Goal: Task Accomplishment & Management: Use online tool/utility

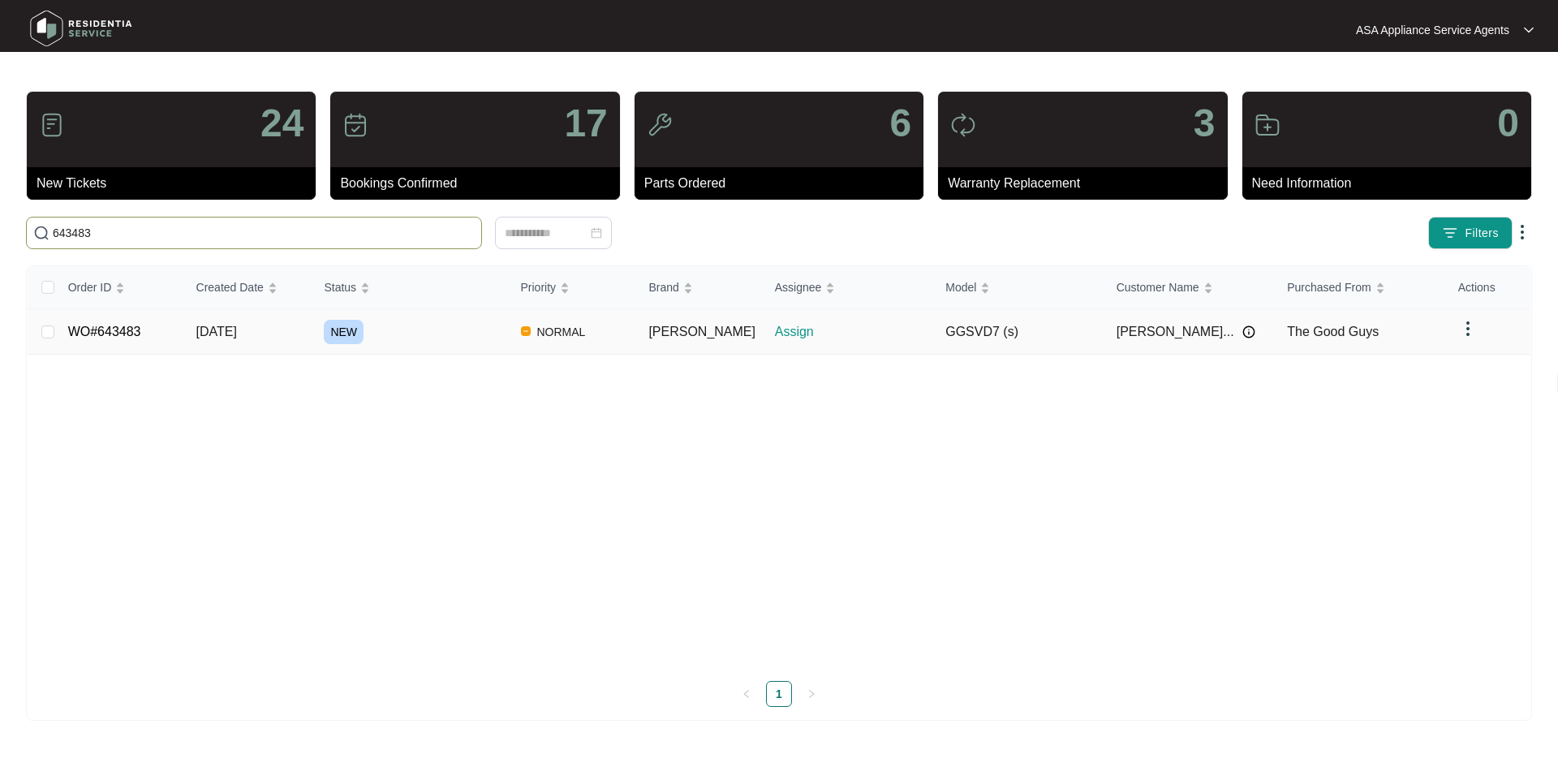
type input "643483"
click at [237, 327] on span "[DATE]" at bounding box center [216, 332] width 41 height 14
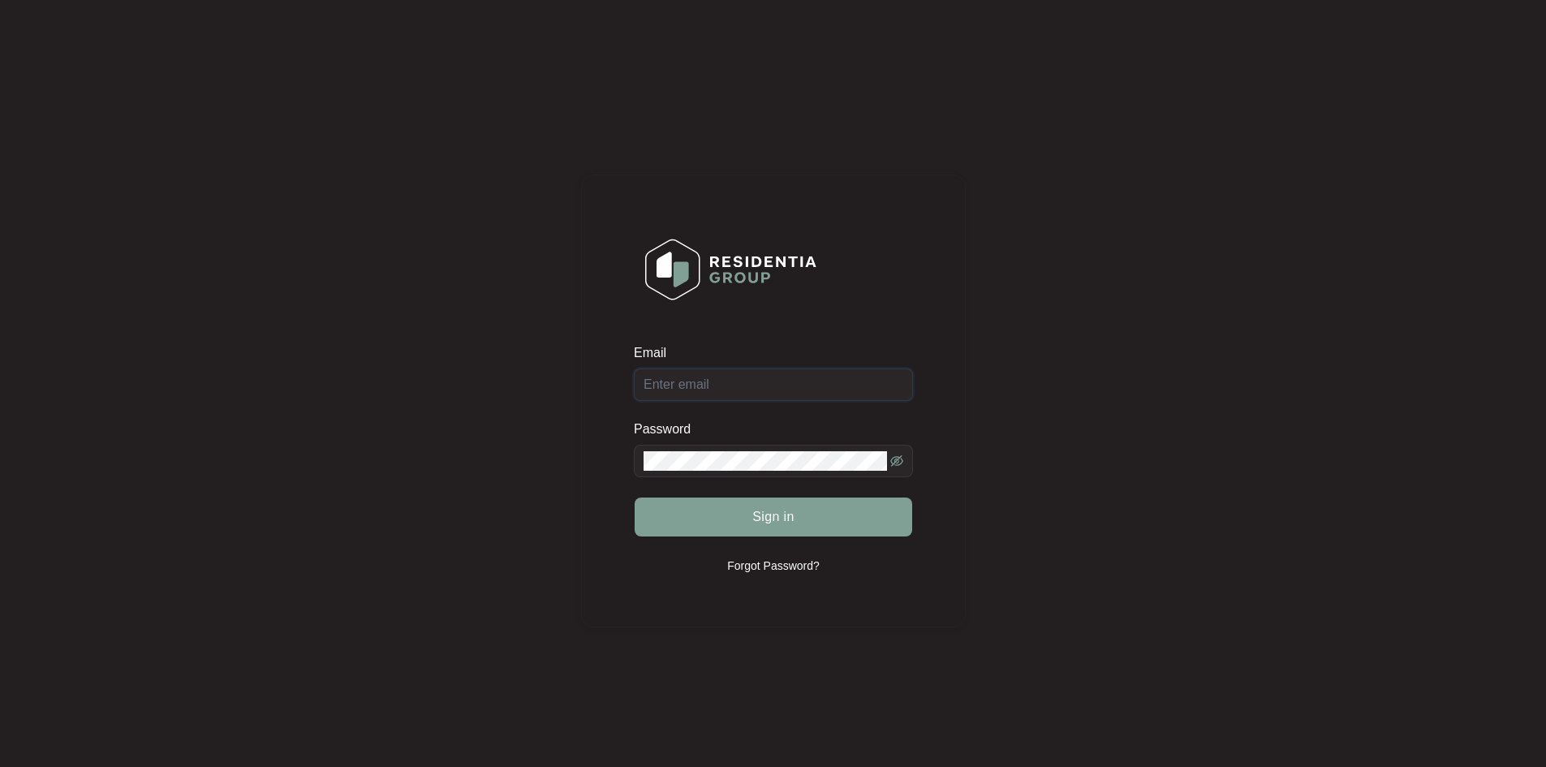
type input "[EMAIL_ADDRESS][DOMAIN_NAME]"
click at [765, 516] on span "Sign in" at bounding box center [773, 516] width 42 height 19
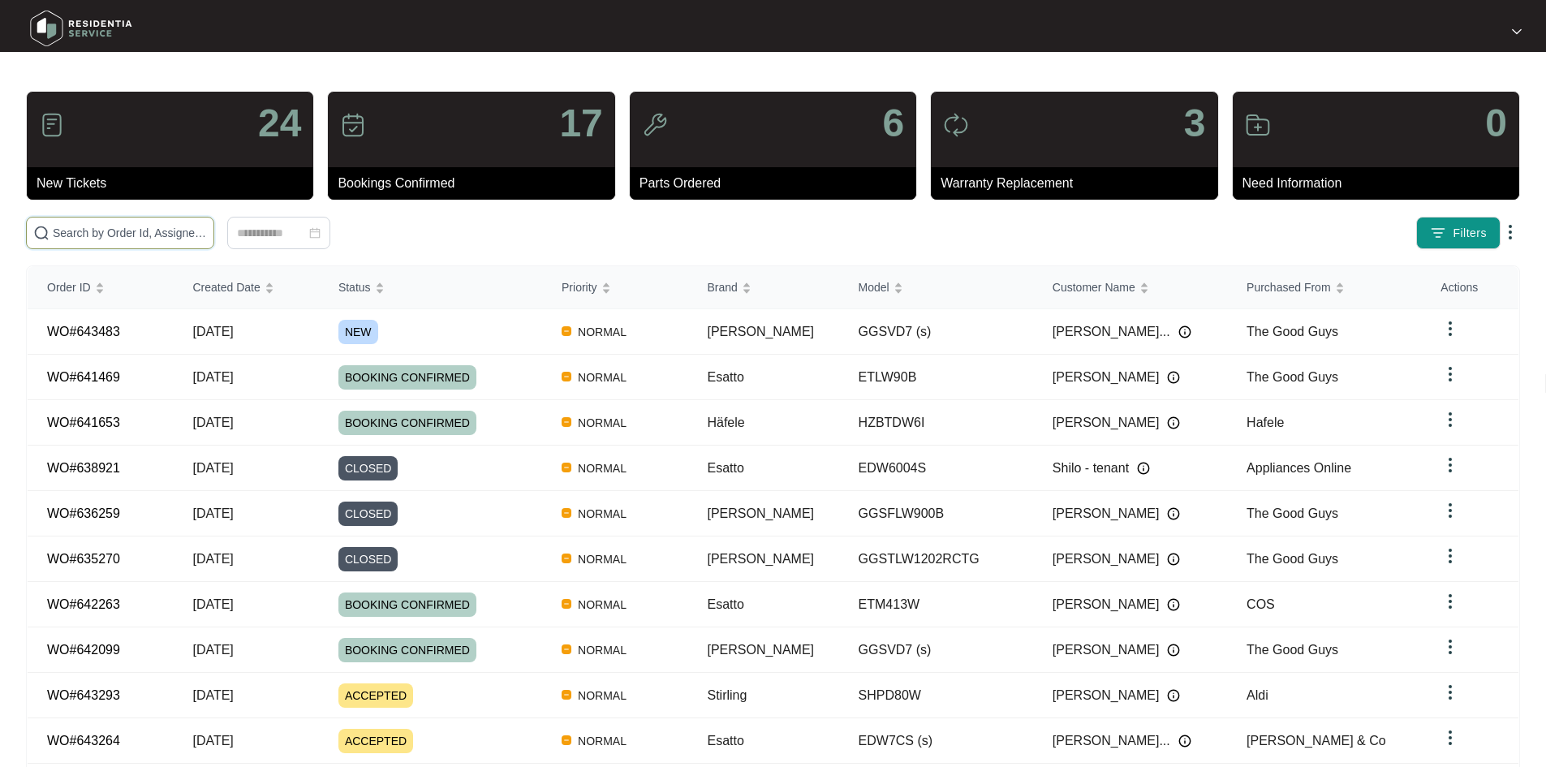
click at [207, 229] on input "text" at bounding box center [130, 233] width 154 height 18
paste input "643483"
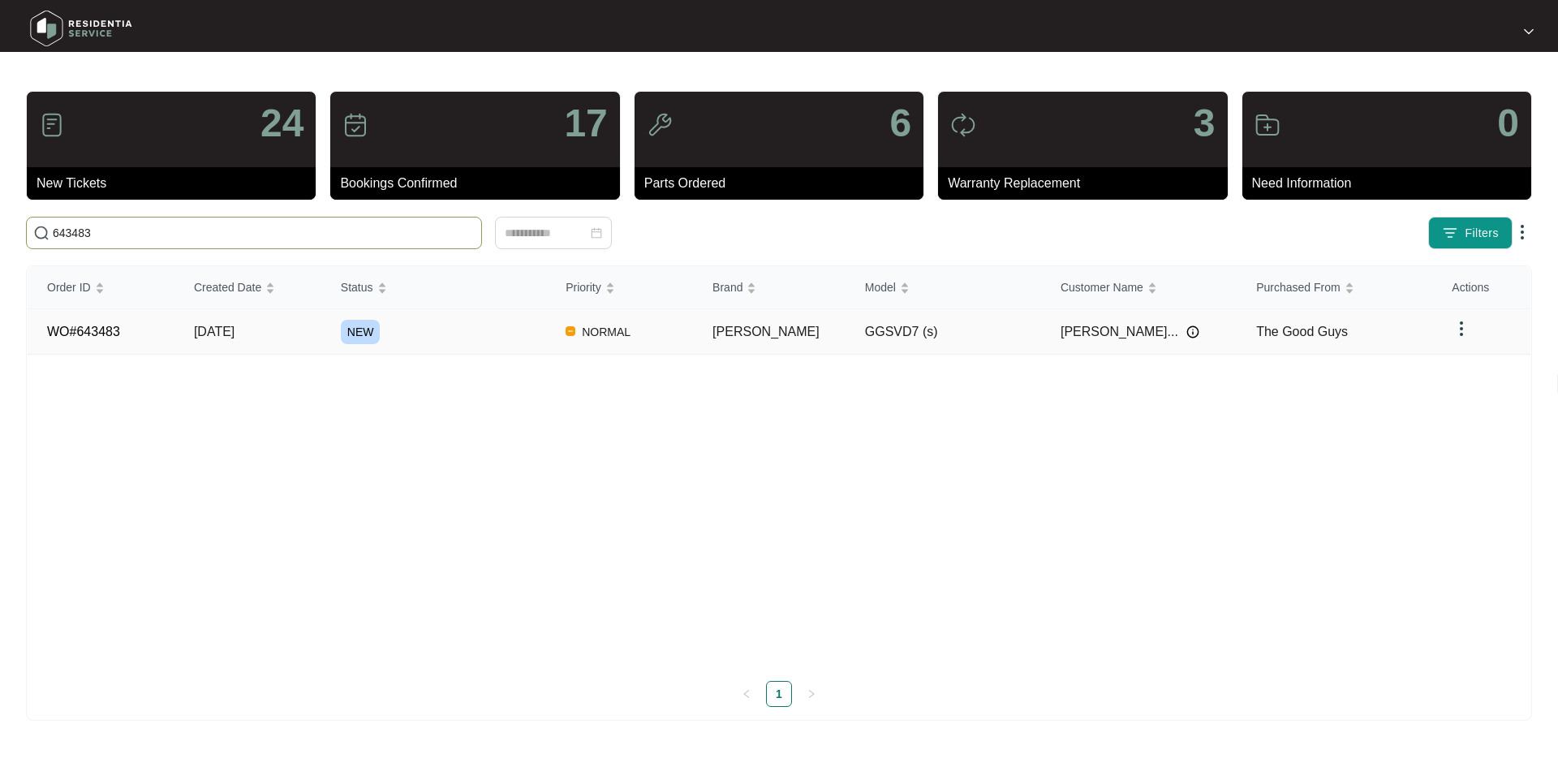
type input "643483"
click at [320, 316] on td "[DATE]" at bounding box center [248, 331] width 147 height 45
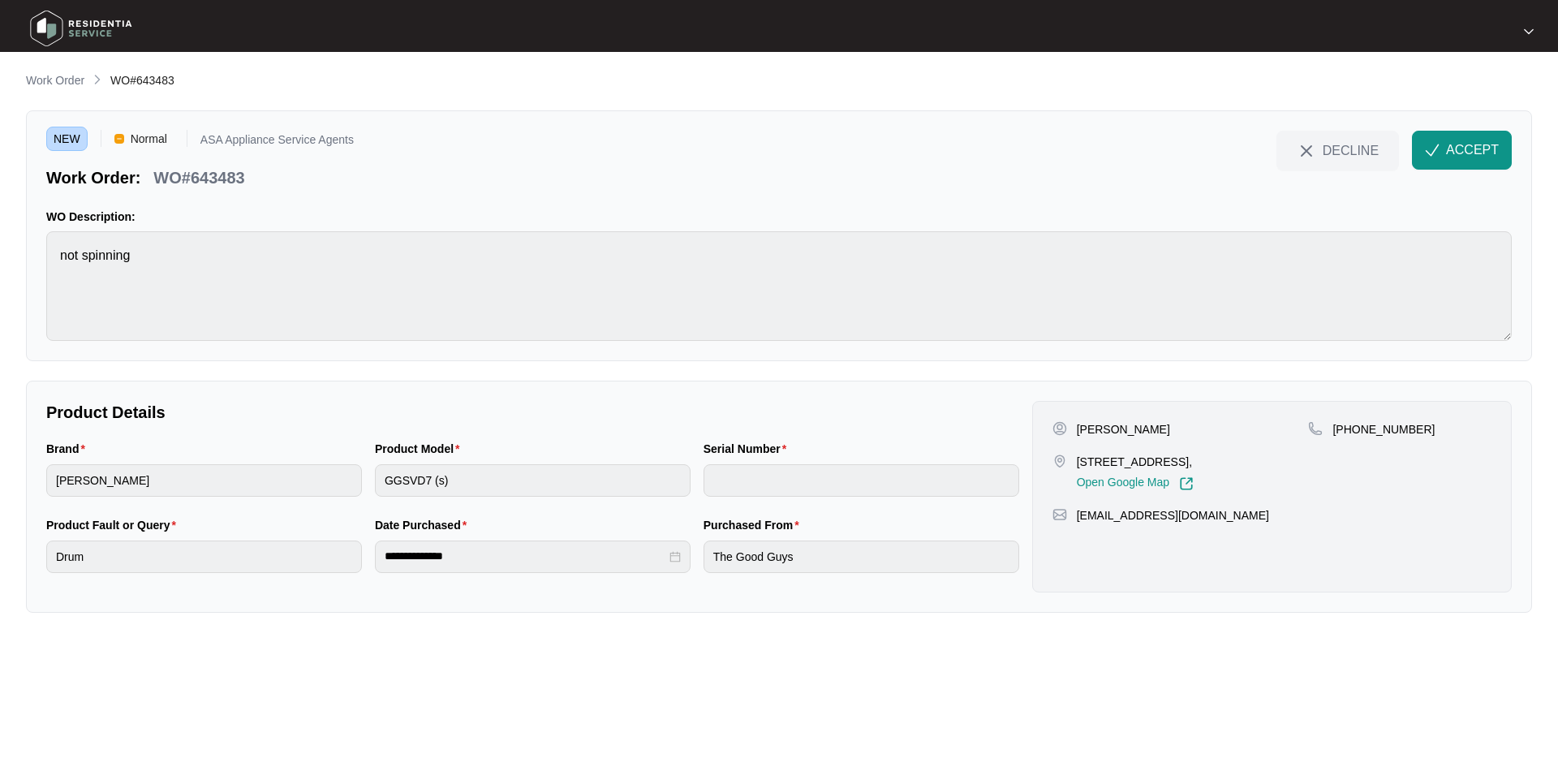
click at [1123, 433] on p "[PERSON_NAME]" at bounding box center [1123, 429] width 93 height 16
copy p "Tindiglia"
click at [1090, 426] on p "[PERSON_NAME]" at bounding box center [1123, 429] width 93 height 16
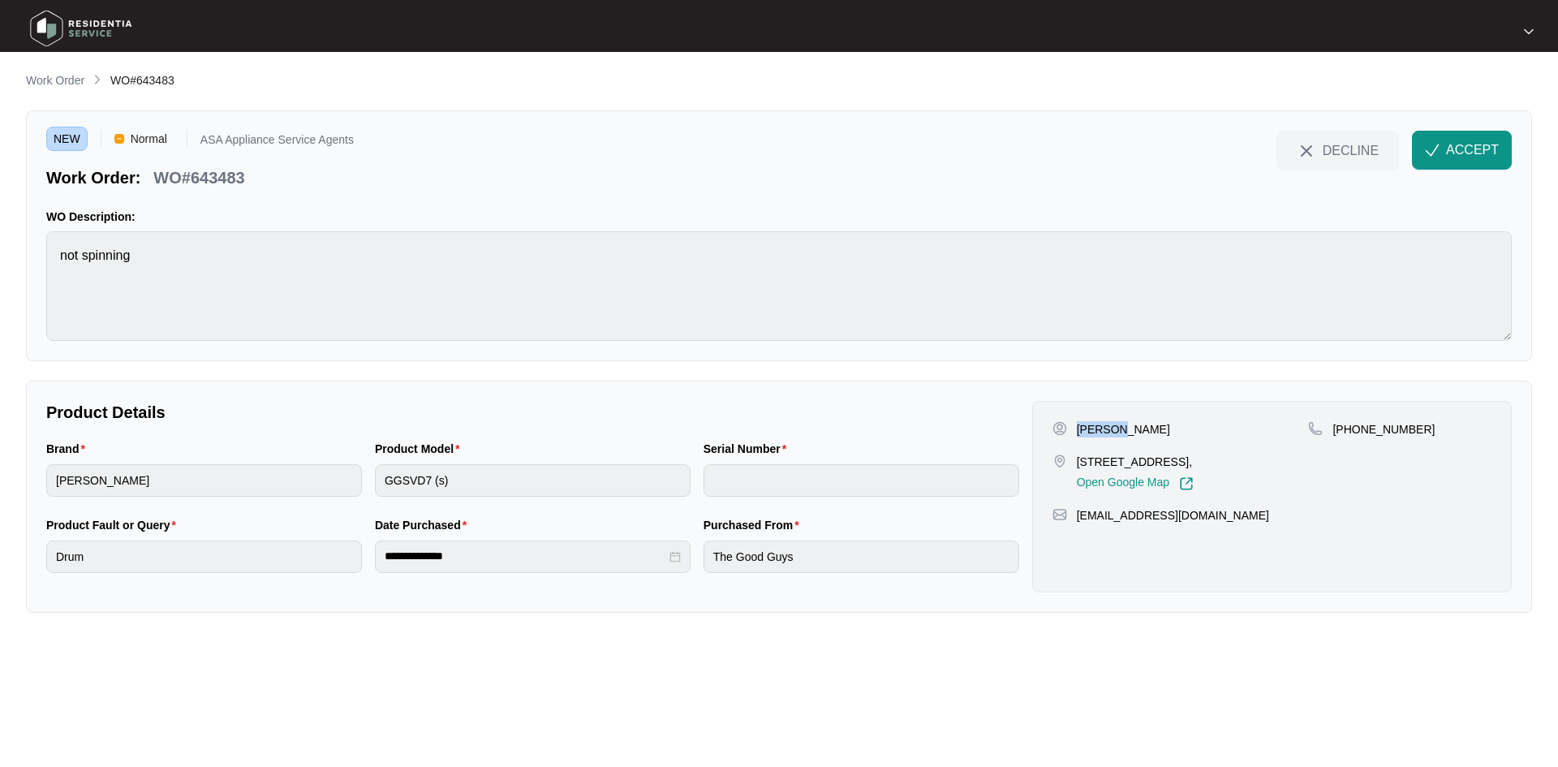
copy p "[PERSON_NAME]"
drag, startPoint x: 1175, startPoint y: 463, endPoint x: 1065, endPoint y: 467, distance: 109.7
click at [1065, 467] on div "[STREET_ADDRESS], Open Google Map" at bounding box center [1181, 472] width 256 height 37
copy div "[STREET_ADDRESS]"
click at [1187, 463] on p "[STREET_ADDRESS]," at bounding box center [1135, 462] width 117 height 16
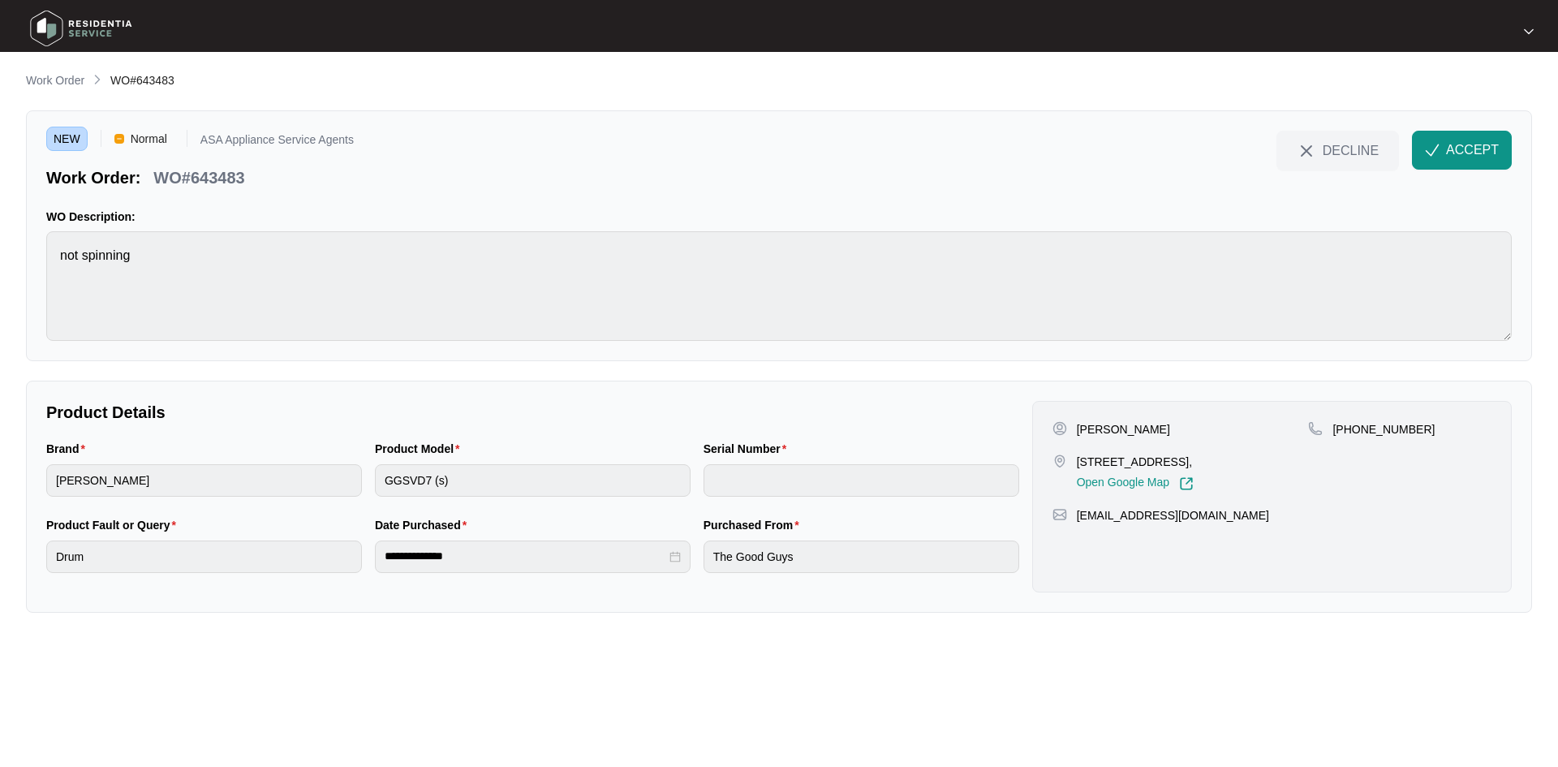
click at [1187, 464] on p "[STREET_ADDRESS]," at bounding box center [1135, 462] width 117 height 16
copy p "Ballajura"
drag, startPoint x: 1355, startPoint y: 425, endPoint x: 1433, endPoint y: 430, distance: 78.9
click at [1433, 430] on div "[PHONE_NUMBER]" at bounding box center [1399, 429] width 183 height 16
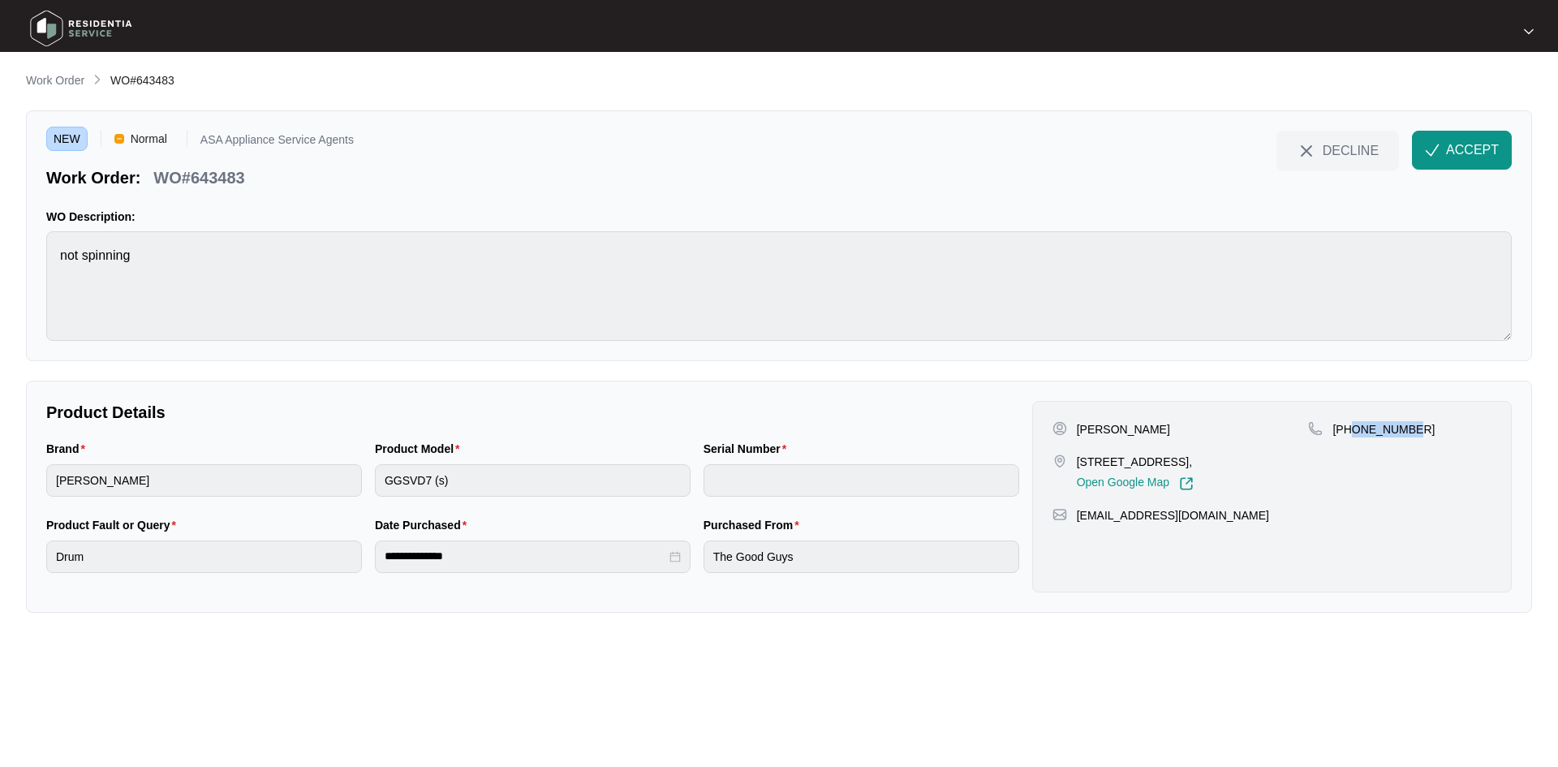
copy p "425072047"
drag, startPoint x: 1250, startPoint y: 517, endPoint x: 1076, endPoint y: 511, distance: 173.8
click at [1076, 511] on div "[EMAIL_ADDRESS][DOMAIN_NAME]" at bounding box center [1272, 515] width 439 height 16
copy p "[EMAIL_ADDRESS][DOMAIN_NAME]"
click at [29, 278] on div "NEW Normal ASA Appliance Service Agents Work Order: WO#643483 DECLINE ACCEPT WO…" at bounding box center [779, 235] width 1506 height 251
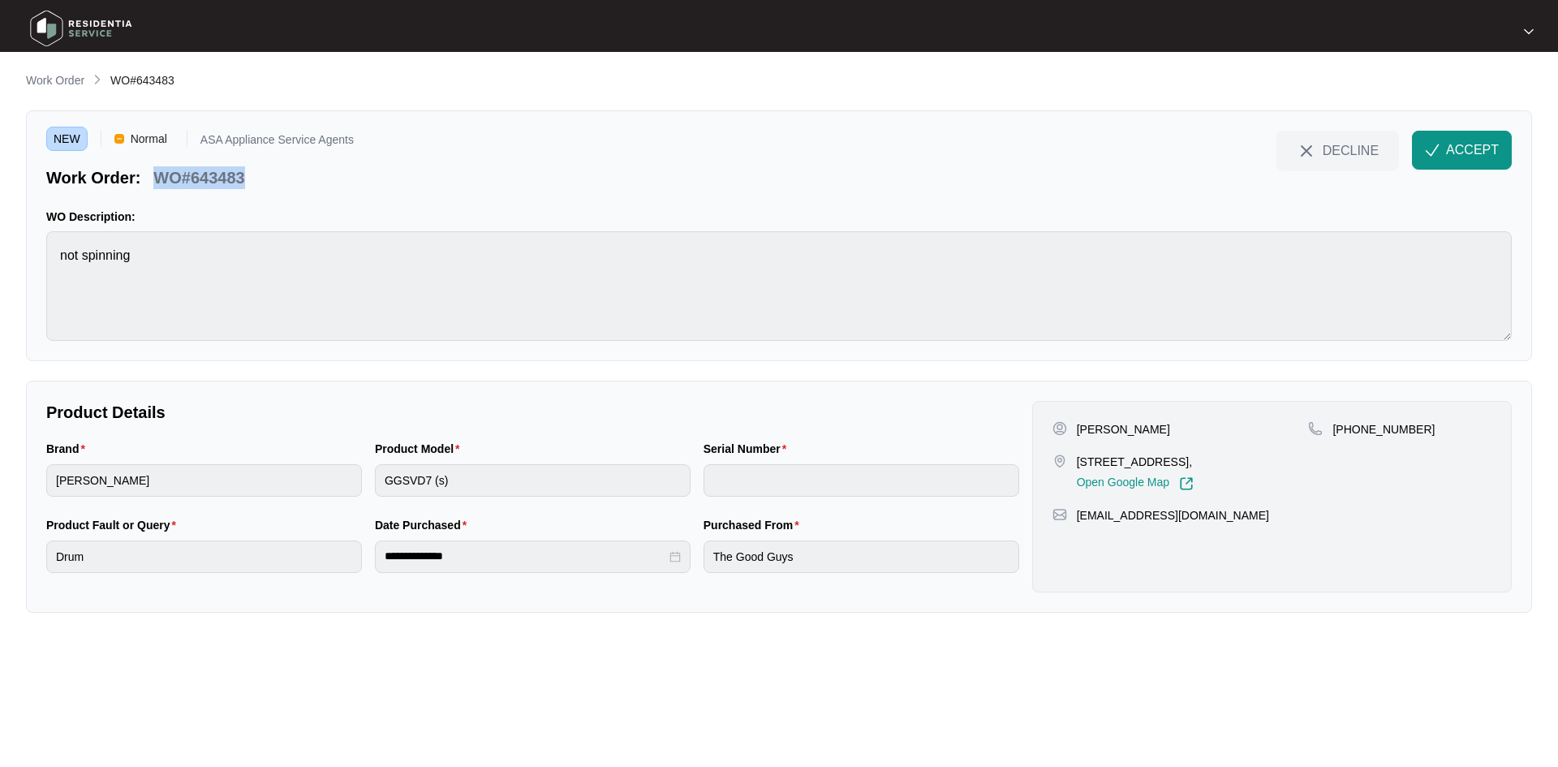
drag, startPoint x: 262, startPoint y: 180, endPoint x: 128, endPoint y: 187, distance: 134.1
click at [158, 180] on div "Work Order: WO#643483" at bounding box center [200, 175] width 308 height 28
copy p "WO#643483"
click at [351, 485] on div "Brand [PERSON_NAME] Product Model GGSVD7 (s) Serial Number" at bounding box center [533, 478] width 986 height 76
click at [355, 21] on div at bounding box center [208, 29] width 381 height 51
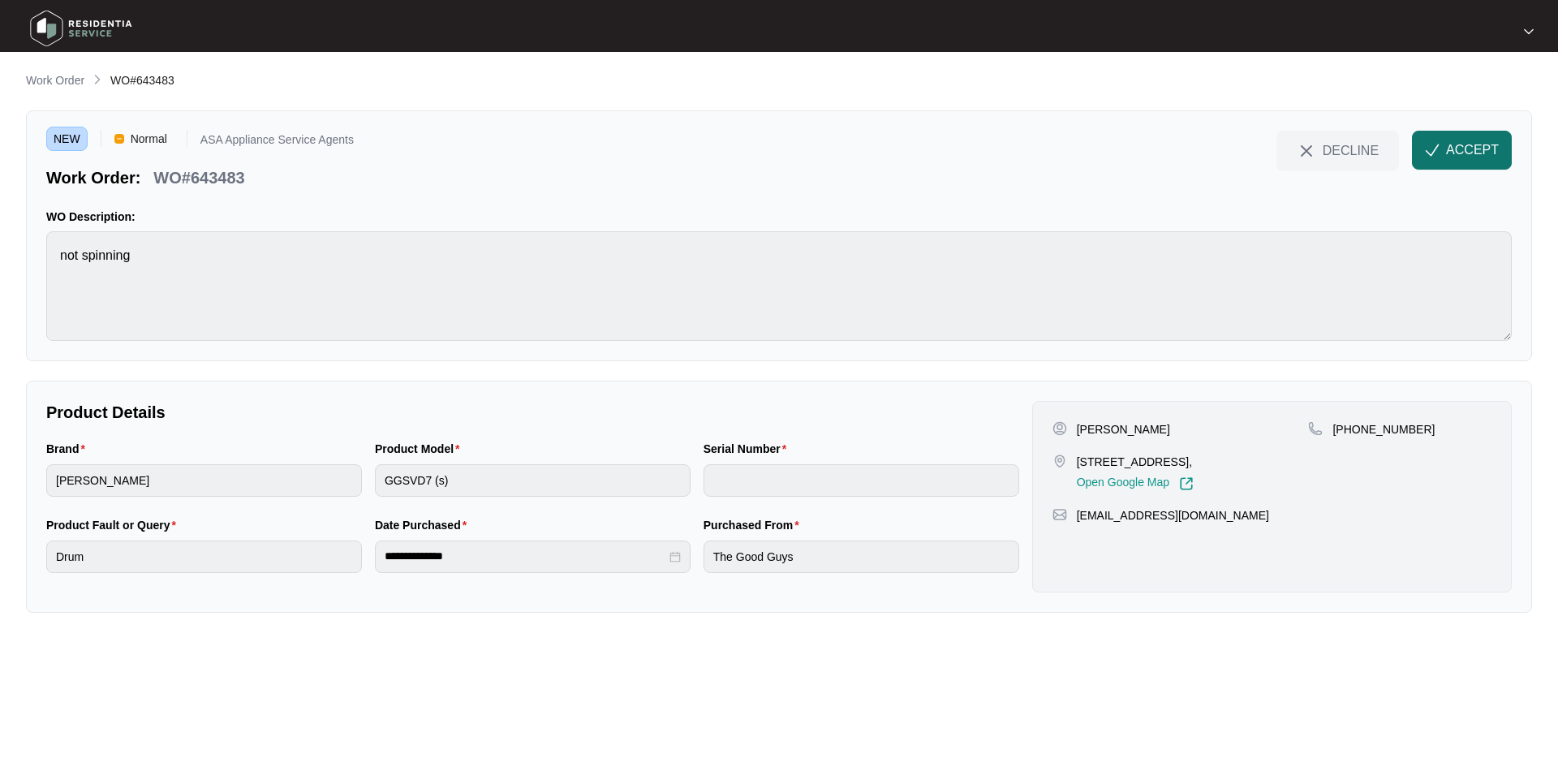
click at [1479, 157] on span "ACCEPT" at bounding box center [1472, 149] width 53 height 19
